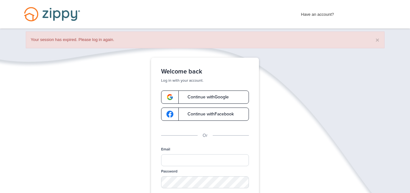
click at [206, 91] on link "Continue with Google" at bounding box center [205, 96] width 88 height 13
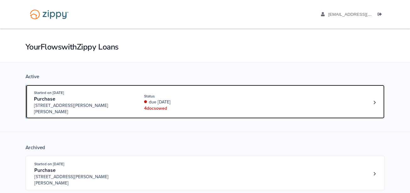
click at [214, 105] on div "4 doc s owed" at bounding box center [186, 108] width 84 height 6
